Goal: Information Seeking & Learning: Learn about a topic

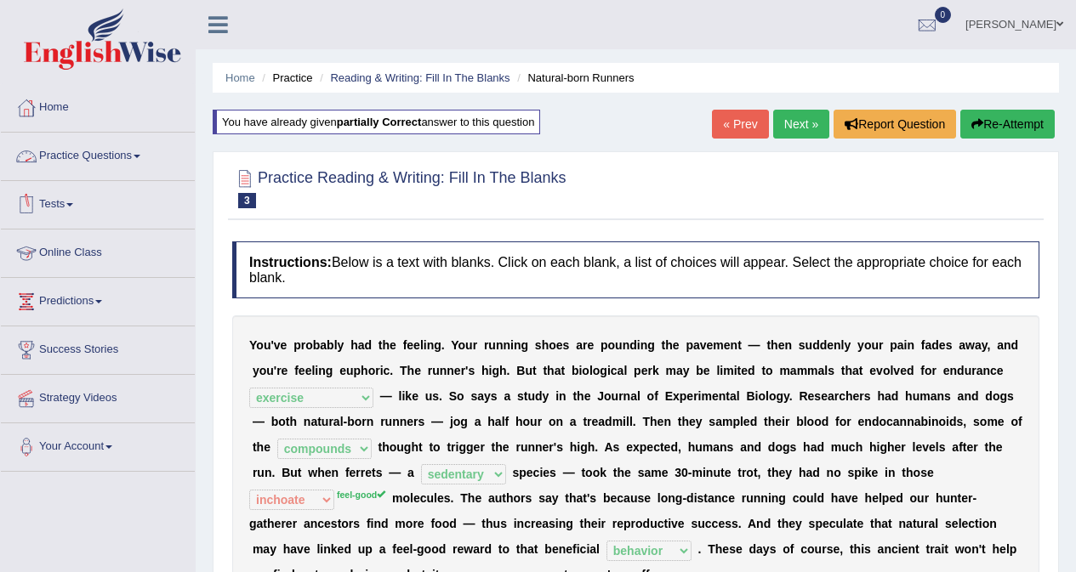
select select "exercise"
select select "compounds"
select select "sedentary"
select select "inchoate"
select select "behavior"
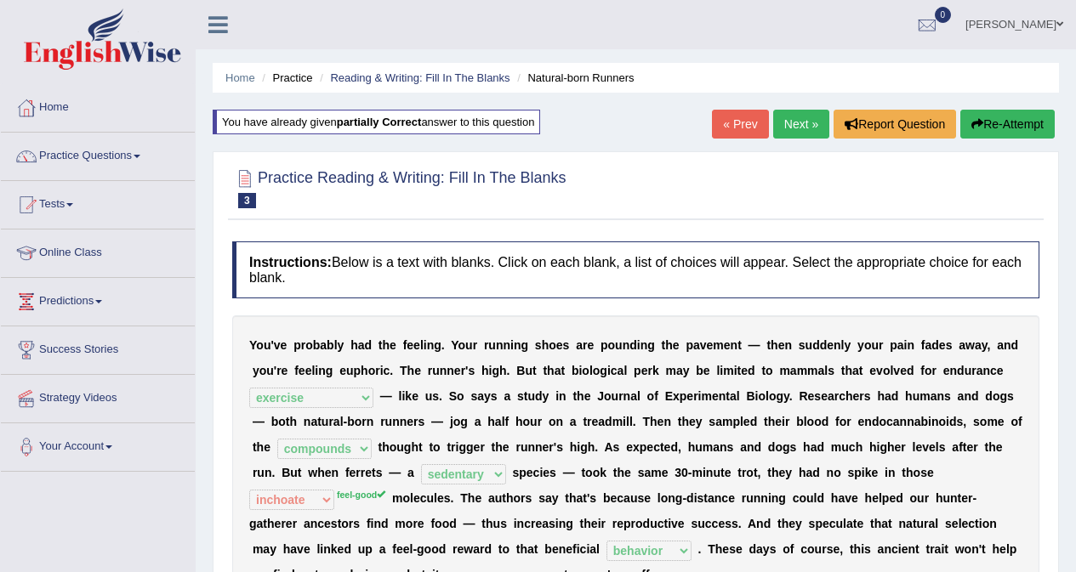
click at [106, 152] on link "Practice Questions" at bounding box center [98, 154] width 194 height 43
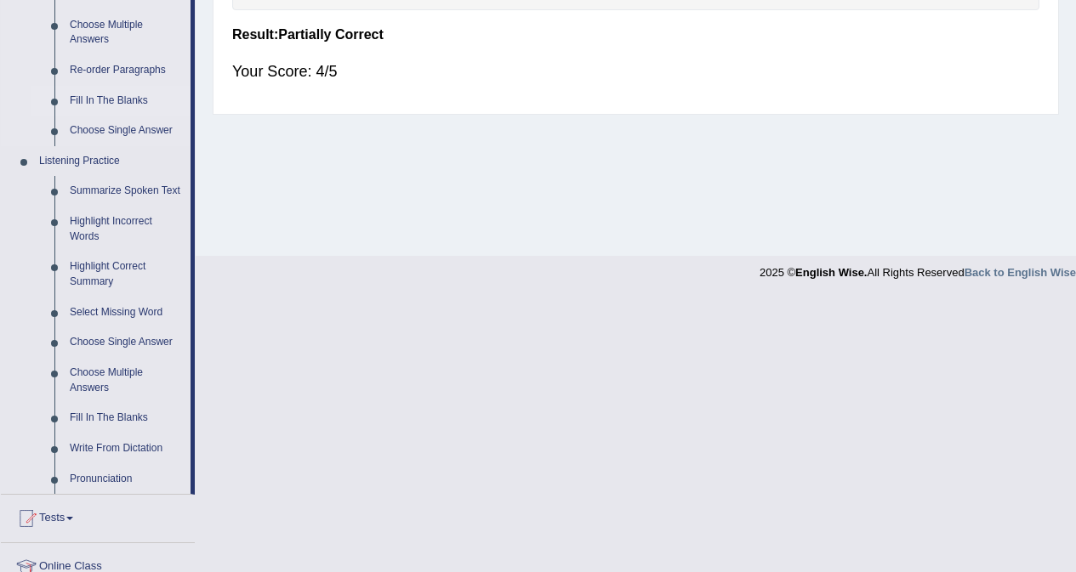
scroll to position [595, 0]
click at [139, 191] on link "Summarize Spoken Text" at bounding box center [126, 190] width 128 height 31
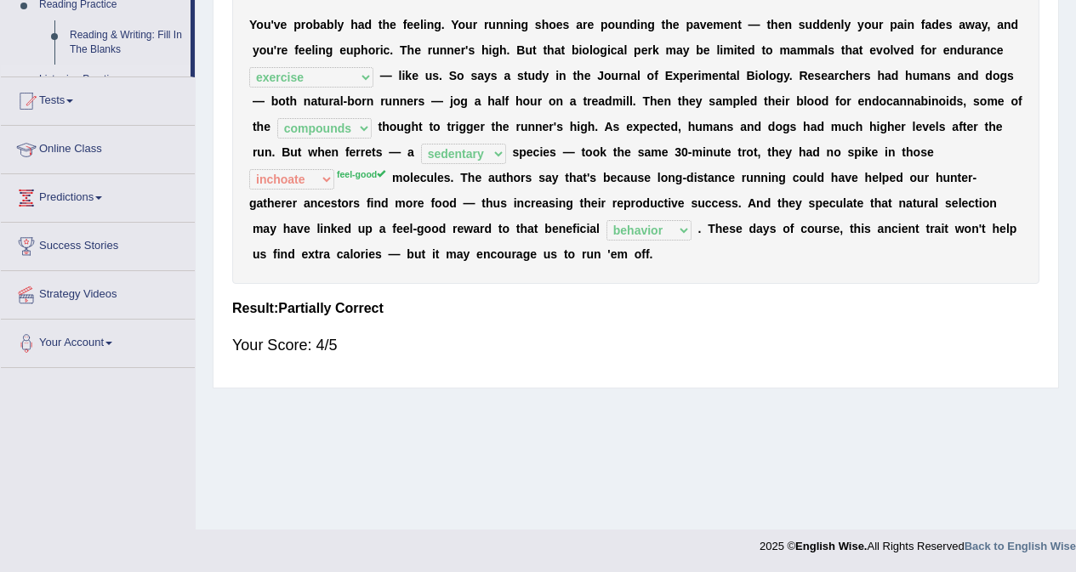
scroll to position [257, 0]
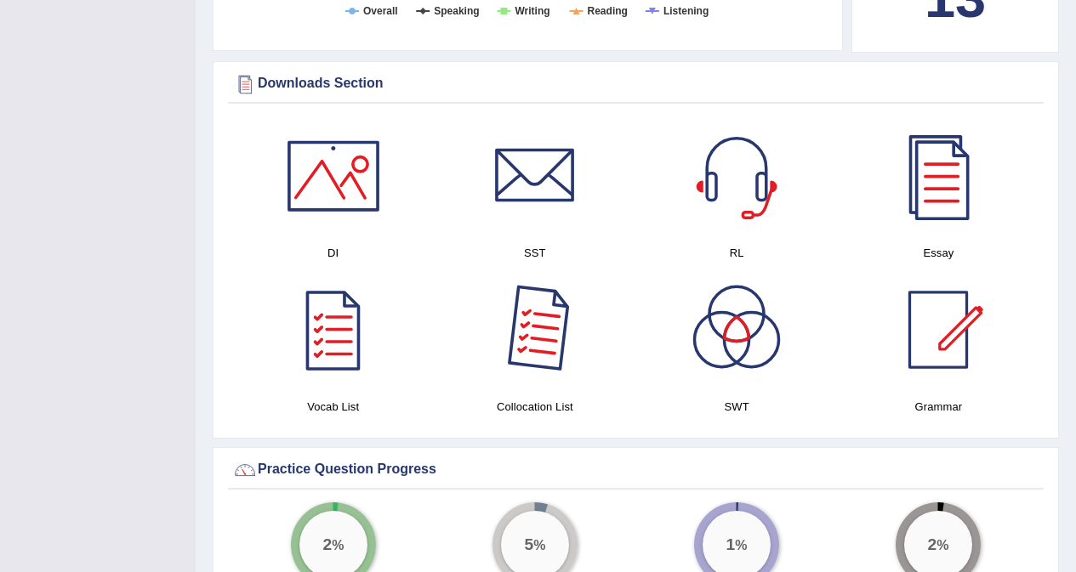
scroll to position [851, 0]
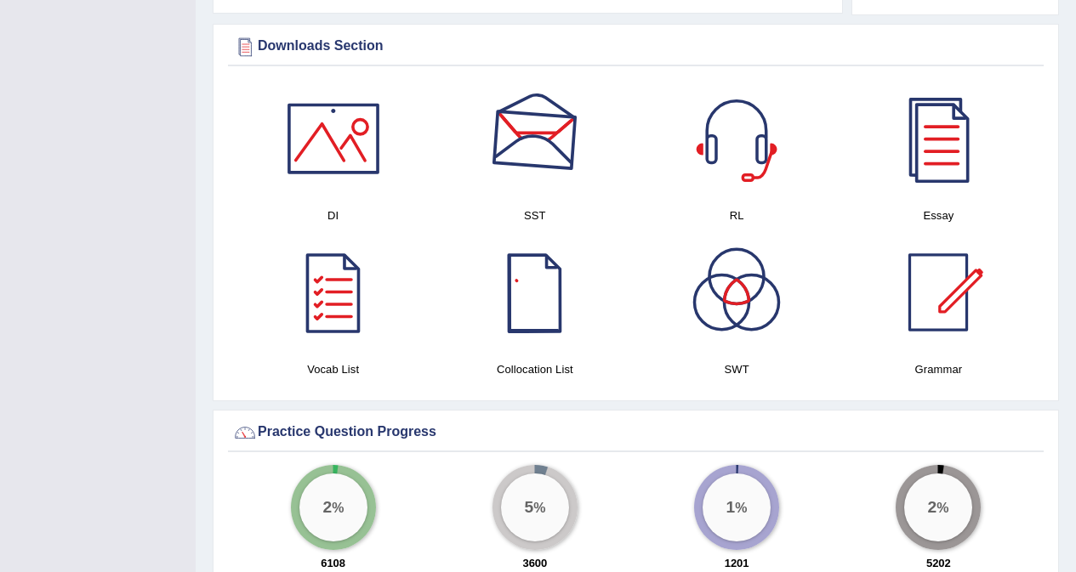
click at [533, 140] on div at bounding box center [535, 138] width 119 height 119
